Goal: Check status: Check status

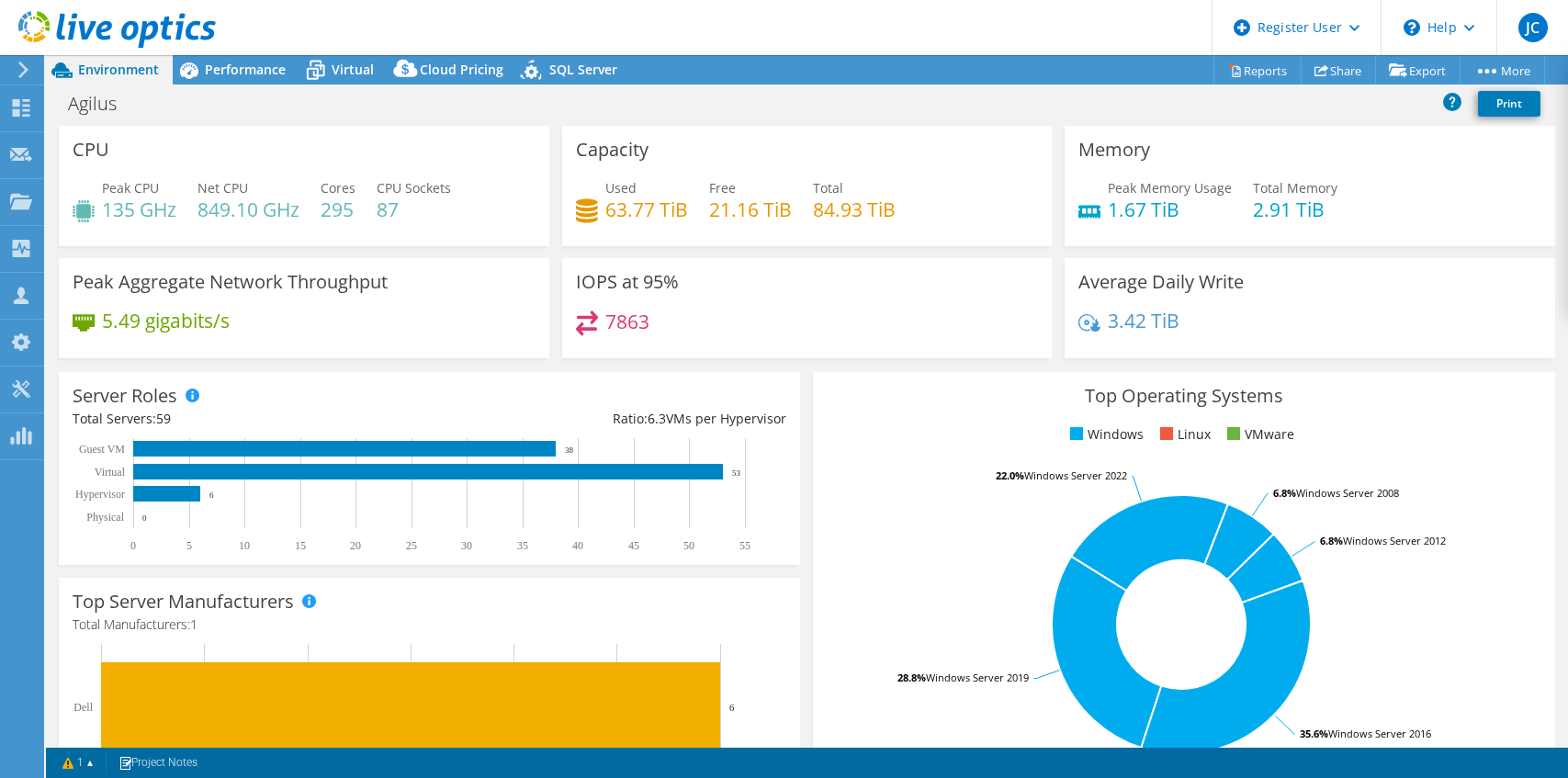
select select "USD"
click at [84, 63] on span "Environment" at bounding box center [118, 70] width 81 height 18
click at [86, 31] on use at bounding box center [117, 28] width 197 height 36
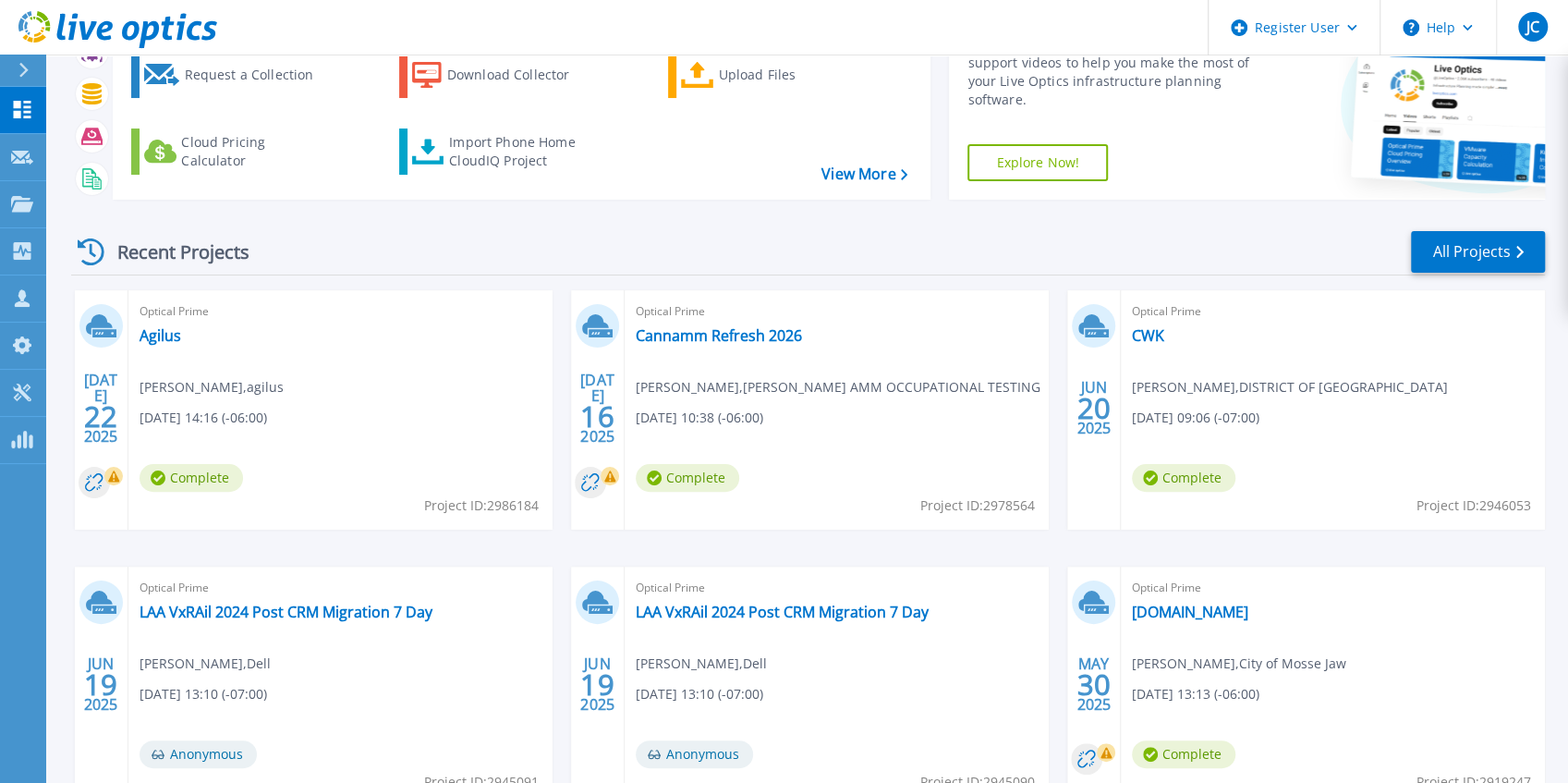
scroll to position [123, 0]
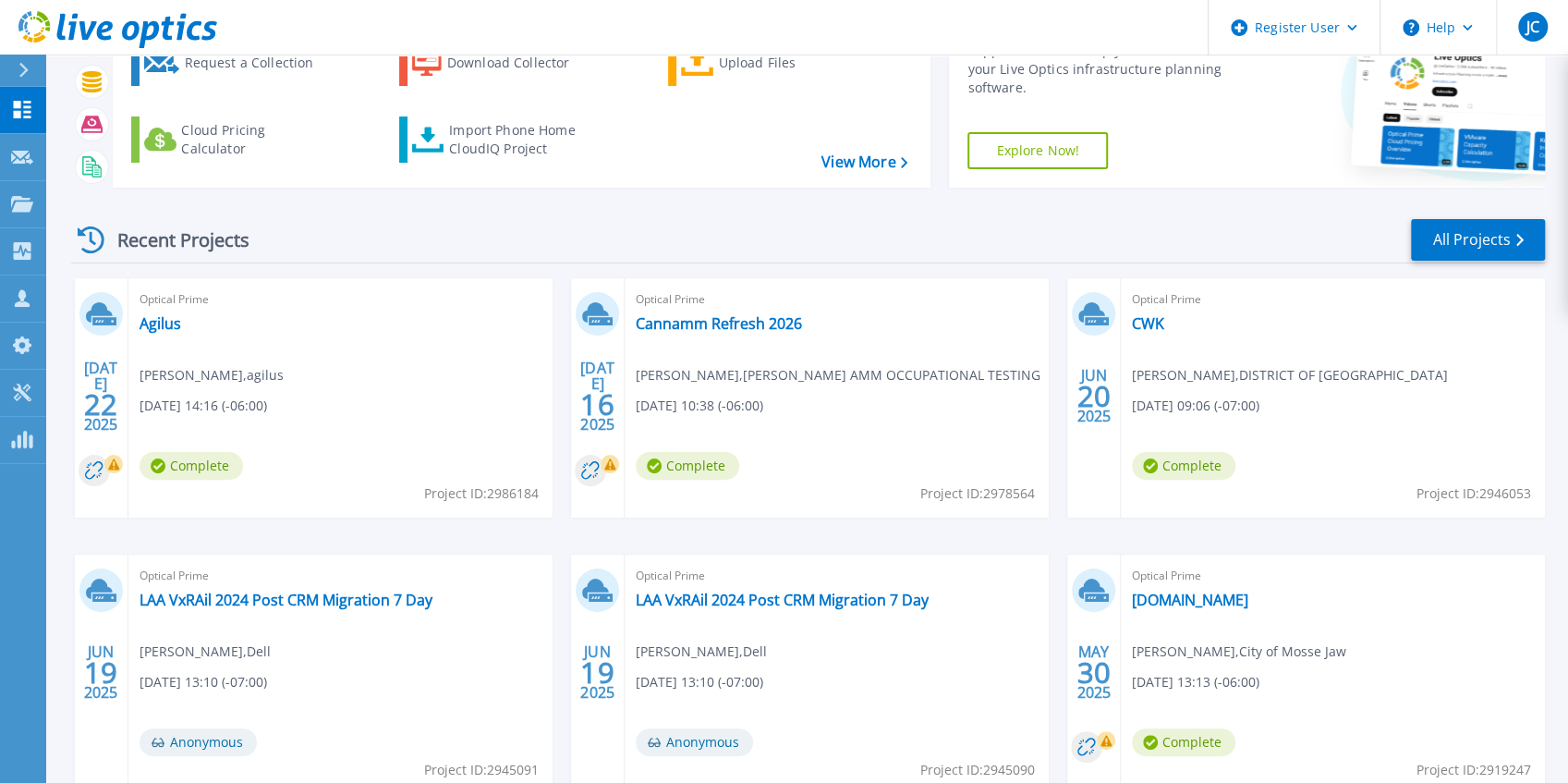
click at [691, 334] on div "Optical Prime Cannamm Refresh 2026 james Tucker , CANN AMM OCCUPATIONAL TESTING…" at bounding box center [836, 397] width 424 height 239
click at [704, 318] on link "Cannamm Refresh 2026" at bounding box center [719, 323] width 166 height 19
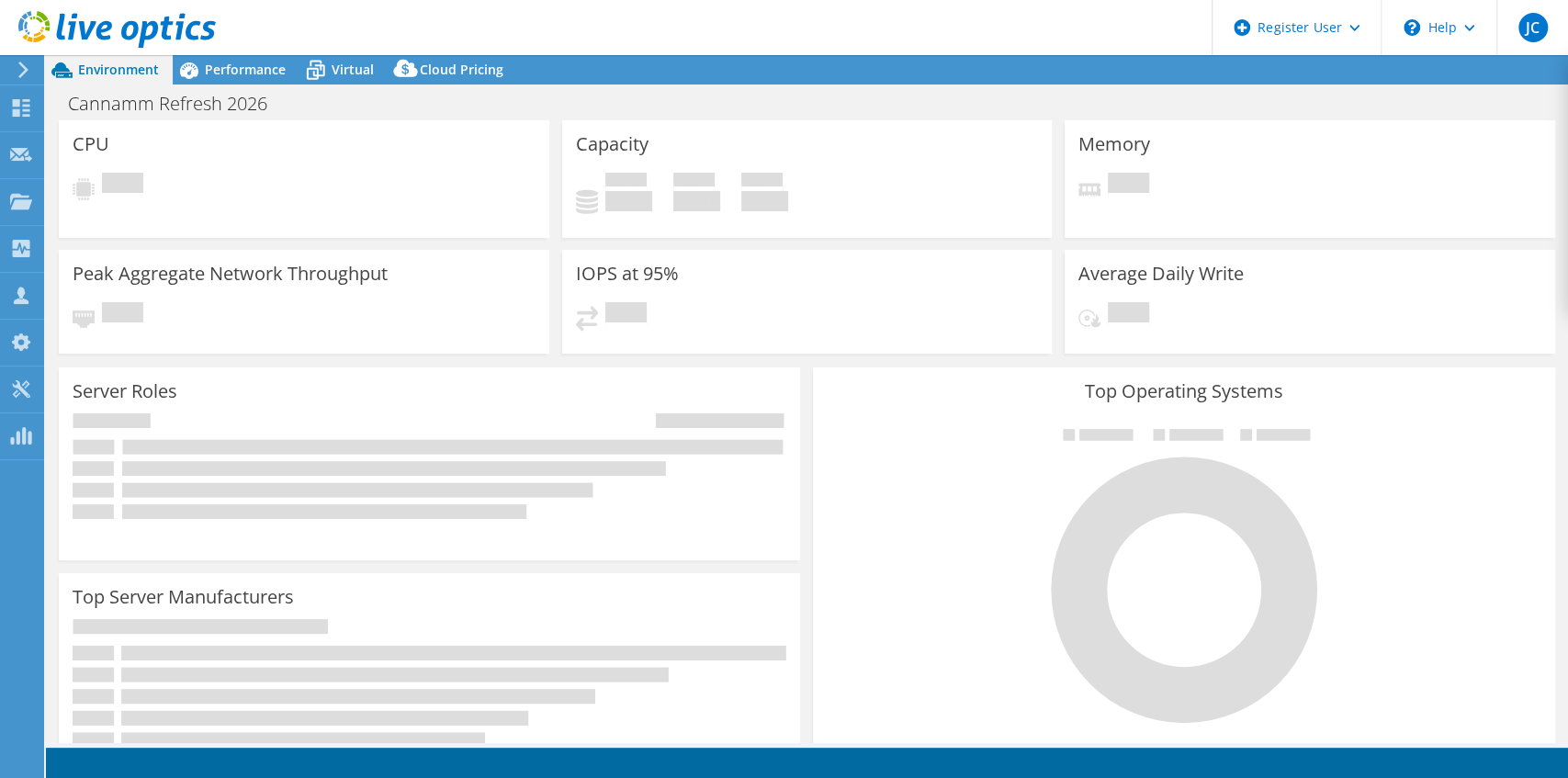
select select "[GEOGRAPHIC_DATA]"
select select "CAD"
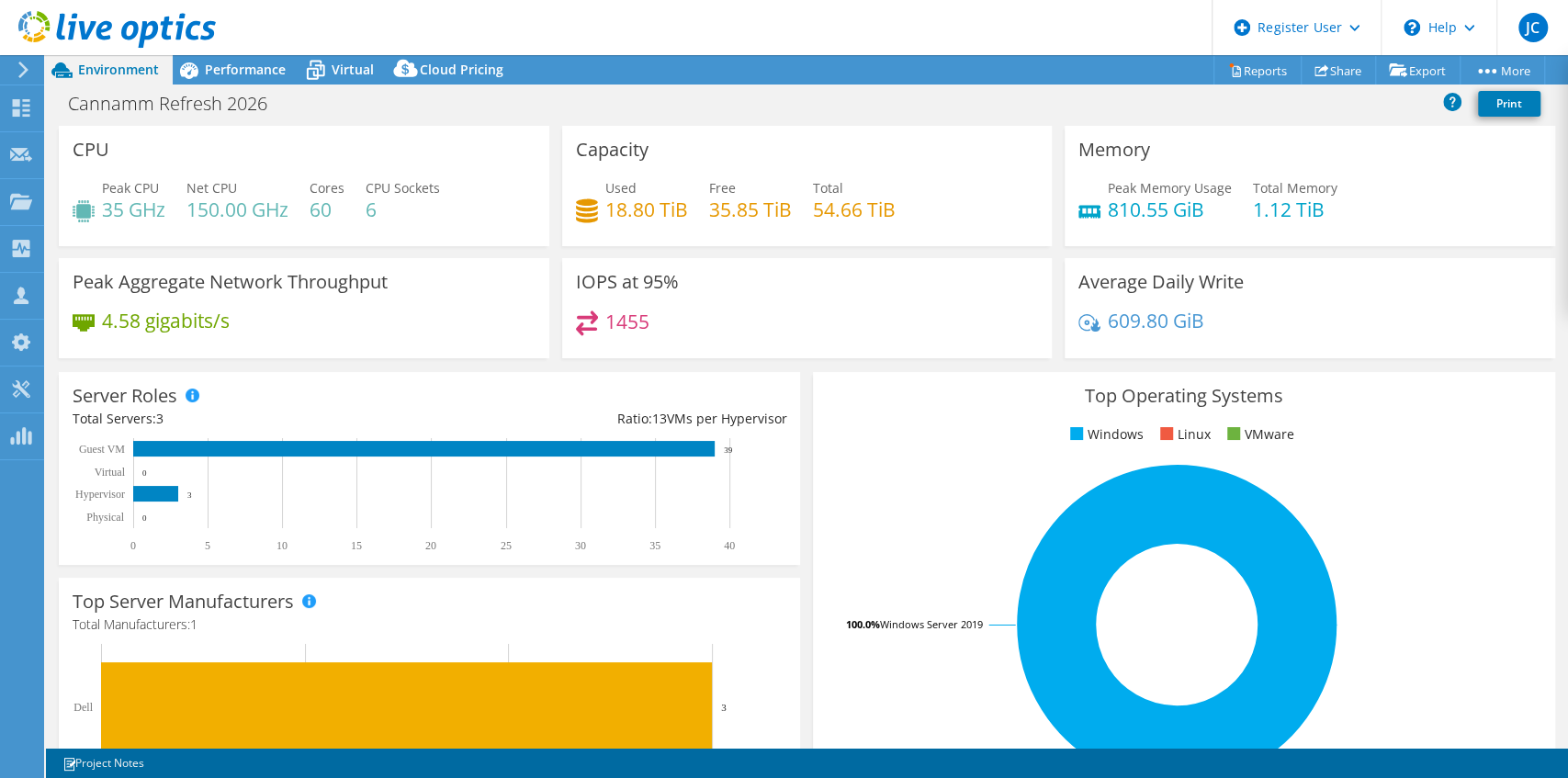
click at [141, 20] on icon at bounding box center [117, 29] width 197 height 37
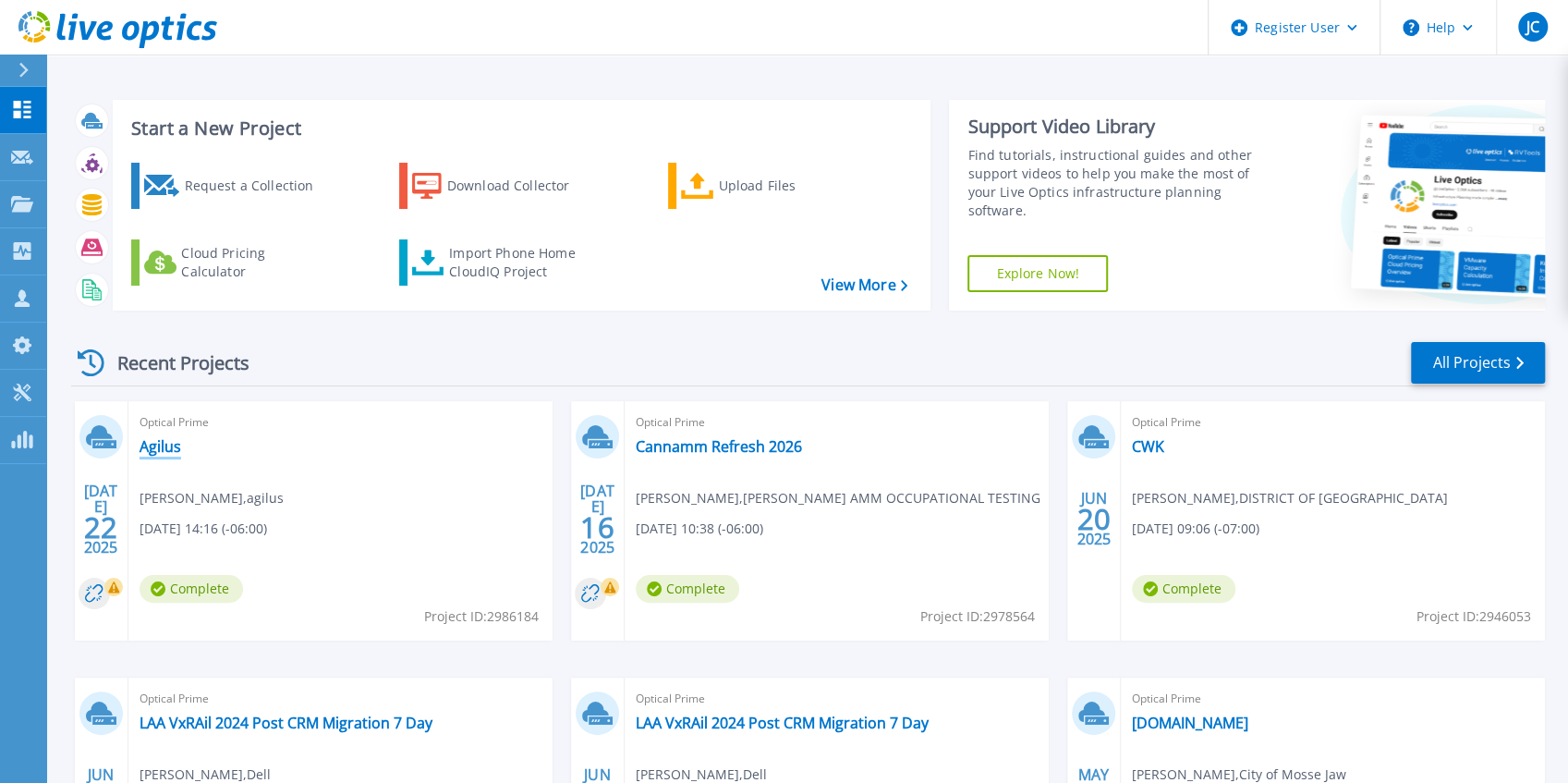
click at [161, 454] on link "Agilus" at bounding box center [160, 446] width 42 height 19
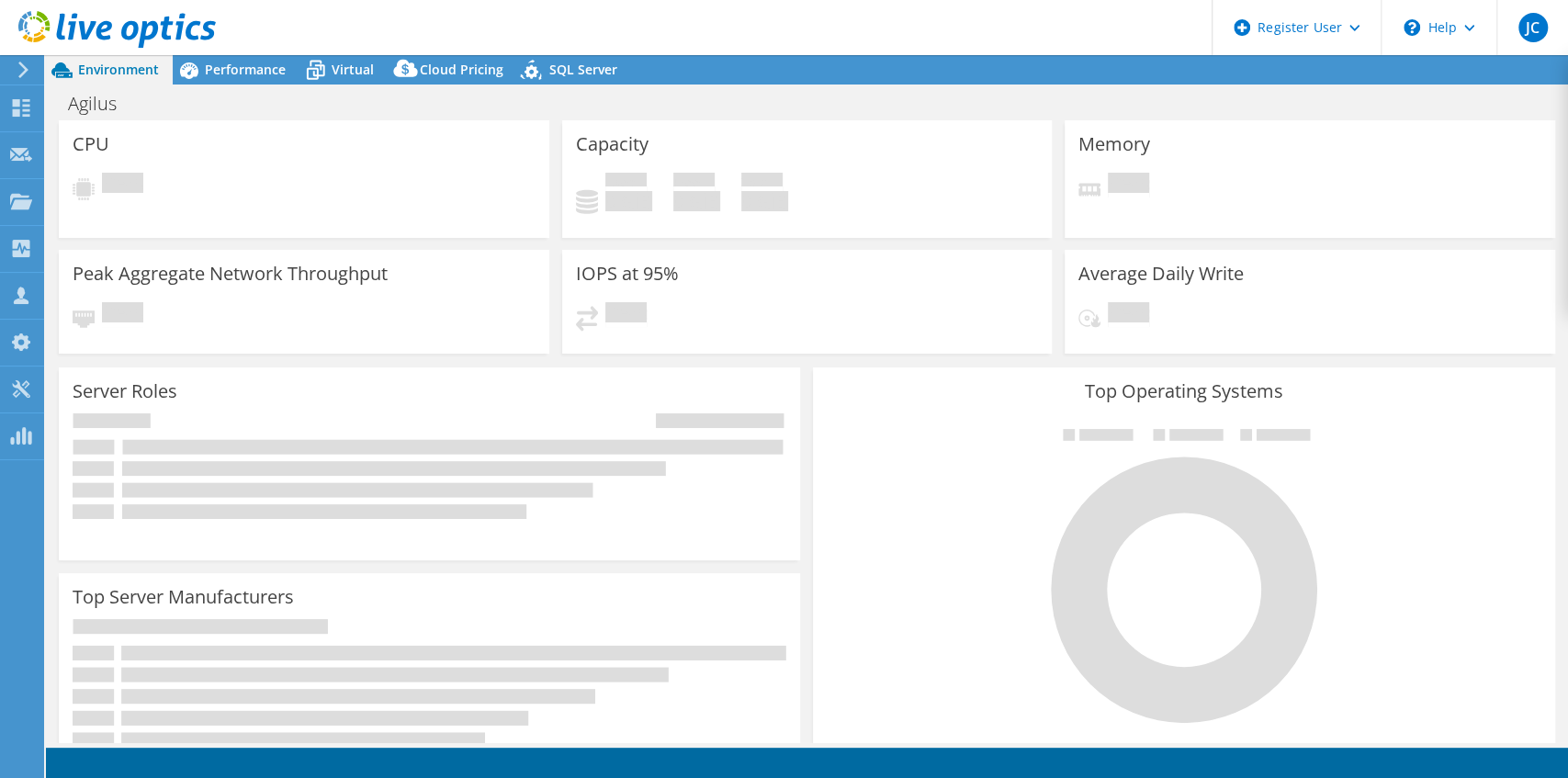
select select "USD"
